Goal: Transaction & Acquisition: Purchase product/service

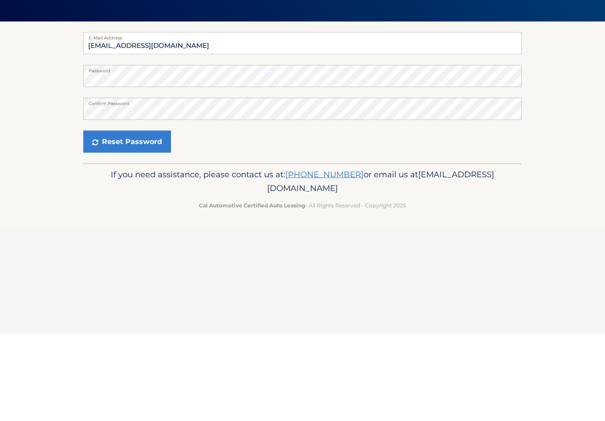
click at [128, 217] on button "Reset Password" at bounding box center [127, 228] width 88 height 22
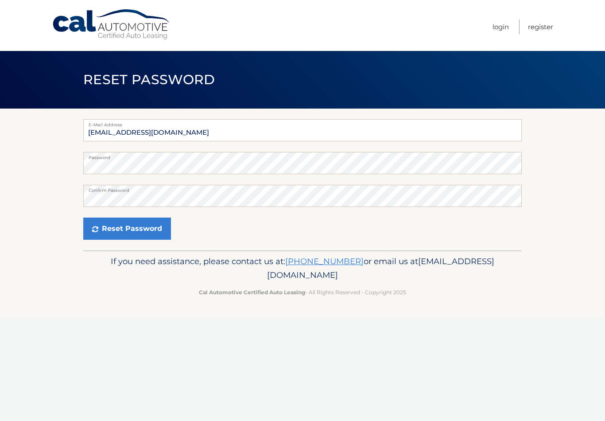
click at [159, 188] on label "Confirm Password" at bounding box center [302, 188] width 439 height 7
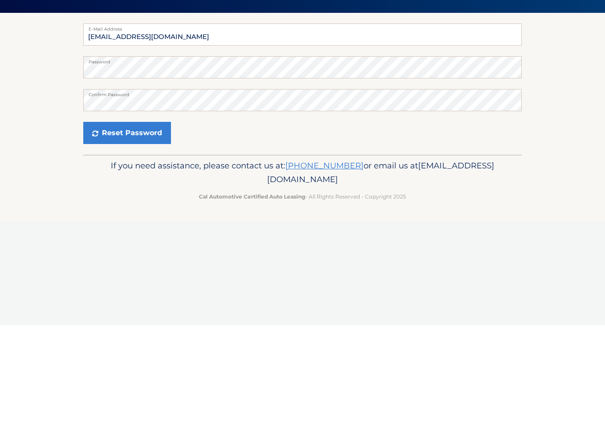
click at [128, 217] on button "Reset Password" at bounding box center [127, 228] width 88 height 22
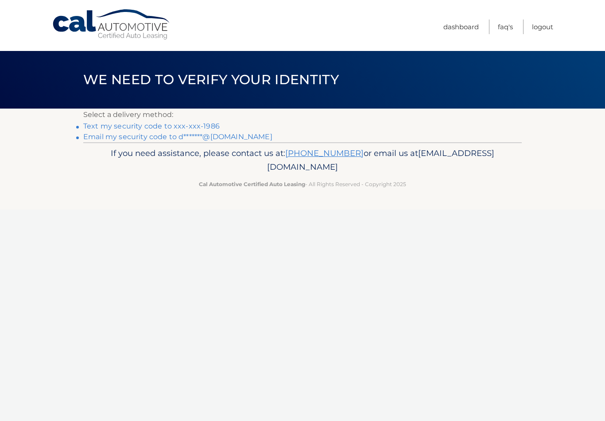
click at [198, 125] on link "Text my security code to xxx-xxx-1986" at bounding box center [151, 126] width 136 height 8
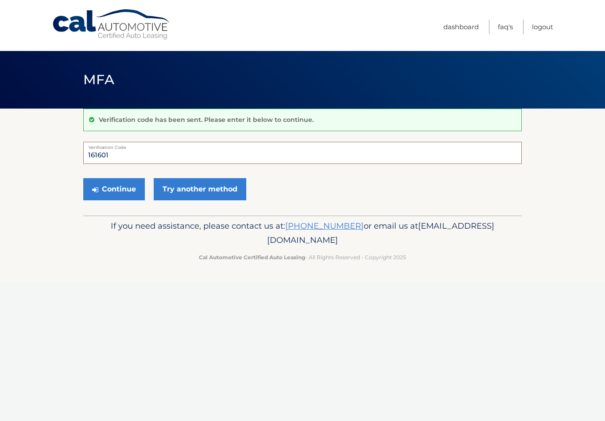
type input "161601"
click at [120, 185] on button "Continue" at bounding box center [114, 189] width 62 height 22
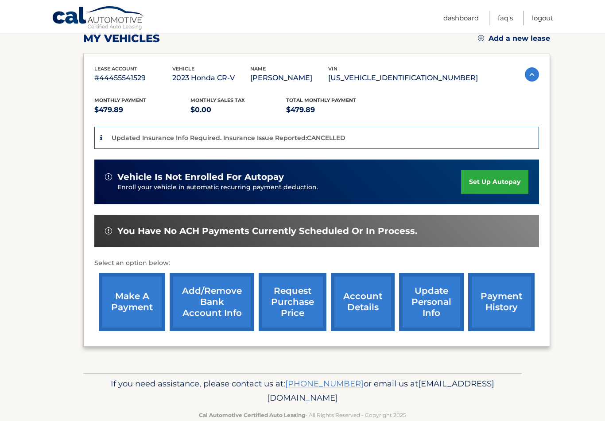
scroll to position [133, 0]
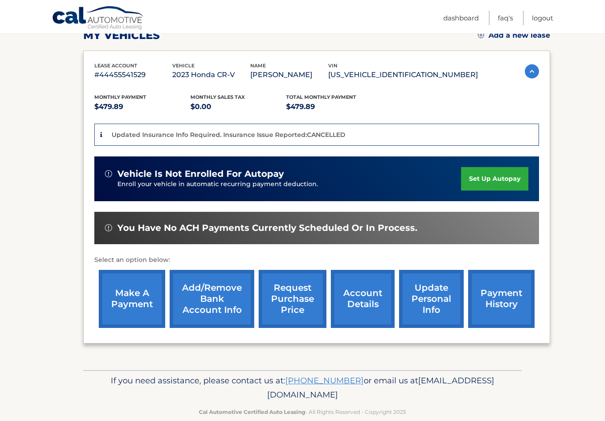
click at [138, 291] on link "make a payment" at bounding box center [132, 299] width 66 height 58
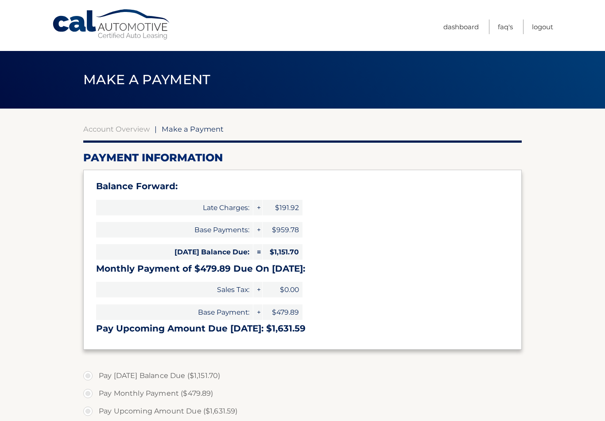
select select "ZDA0MzU1MTctZjc0YS00NDA4LThlNmUtZTg1MDQ4NzJmNmNm"
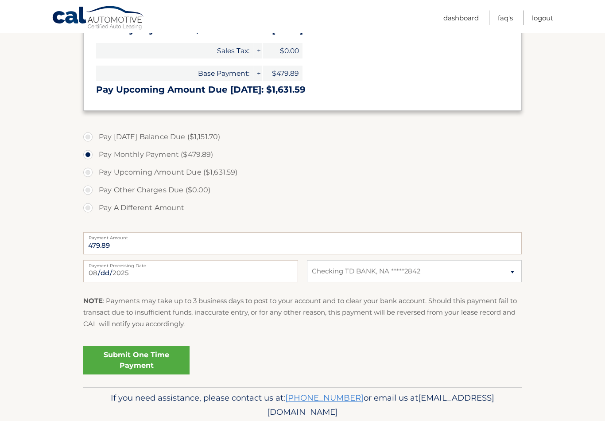
scroll to position [239, 0]
click at [136, 357] on link "Submit One Time Payment" at bounding box center [136, 359] width 106 height 28
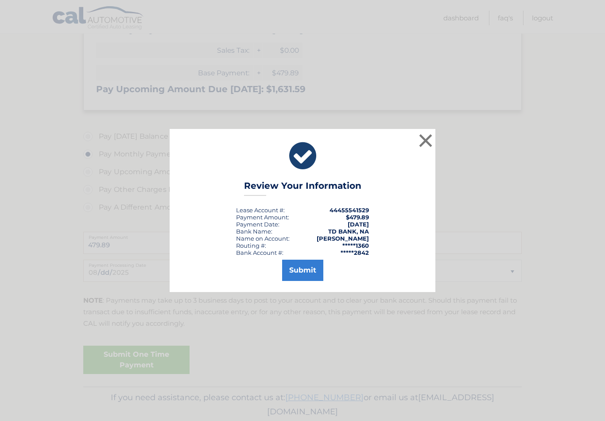
click at [299, 281] on button "Submit" at bounding box center [302, 270] width 41 height 21
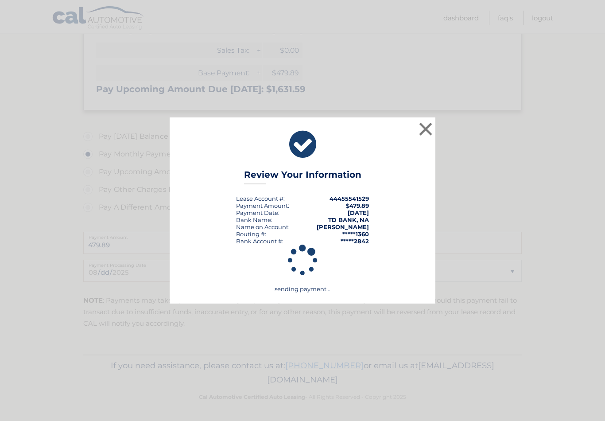
scroll to position [224, 0]
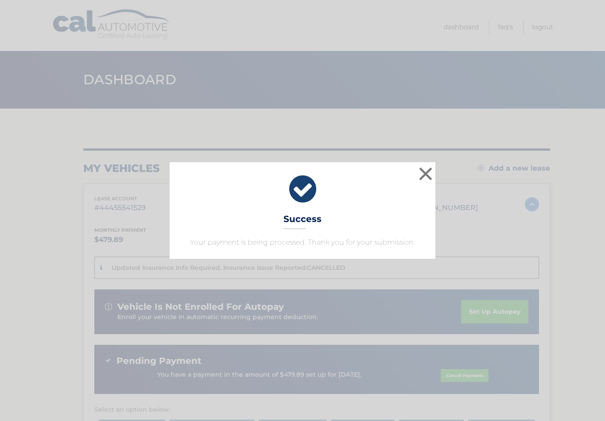
click at [424, 173] on button "×" at bounding box center [426, 174] width 18 height 18
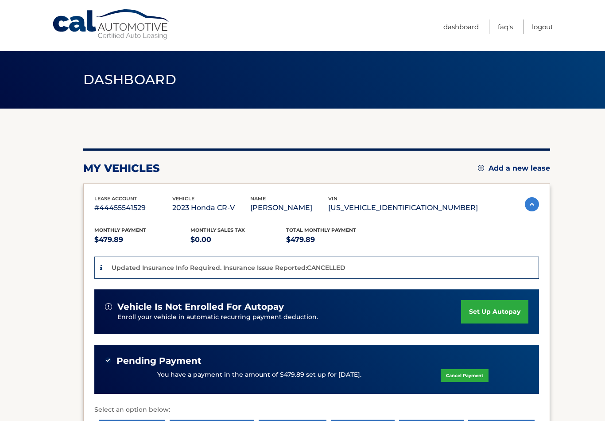
click at [542, 27] on link "Logout" at bounding box center [542, 26] width 21 height 15
